Goal: Find contact information: Find contact information

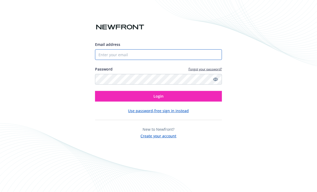
click at [126, 55] on input "Email address" at bounding box center [158, 54] width 127 height 11
type input "[PERSON_NAME][EMAIL_ADDRESS][DOMAIN_NAME]"
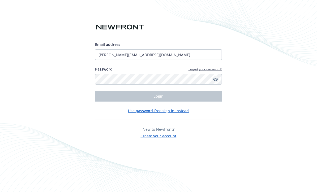
click at [217, 80] on icon "Show password" at bounding box center [215, 79] width 5 height 5
click at [216, 79] on icon "Hide password" at bounding box center [215, 79] width 4 height 4
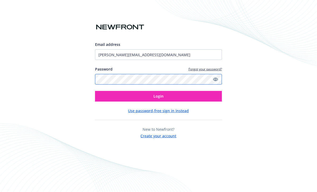
click at [95, 91] on button "Login" at bounding box center [158, 96] width 127 height 11
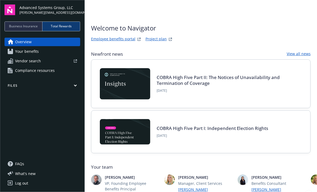
click at [64, 26] on span "Total Rewards" at bounding box center [61, 26] width 21 height 5
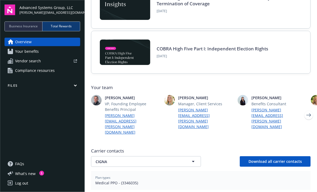
scroll to position [27, 0]
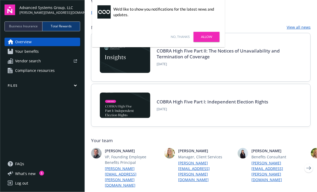
click at [15, 22] on div "Business Insurance" at bounding box center [24, 26] width 38 height 9
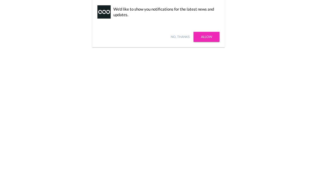
click at [15, 0] on html "Overview - Advanced Systems Group, LLC - Newfront We'd like to show you notific…" at bounding box center [158, 0] width 317 height 0
click at [170, 36] on div "No, thanks [PERSON_NAME]" at bounding box center [158, 37] width 133 height 21
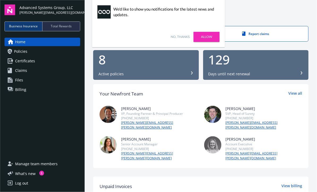
click at [281, 117] on div "[PERSON_NAME] SVP, Head of Surety [PHONE_NUMBER] [PERSON_NAME][EMAIL_ADDRESS][P…" at bounding box center [253, 118] width 98 height 24
click at [206, 35] on link "Allow" at bounding box center [206, 37] width 26 height 10
